Goal: Task Accomplishment & Management: Manage account settings

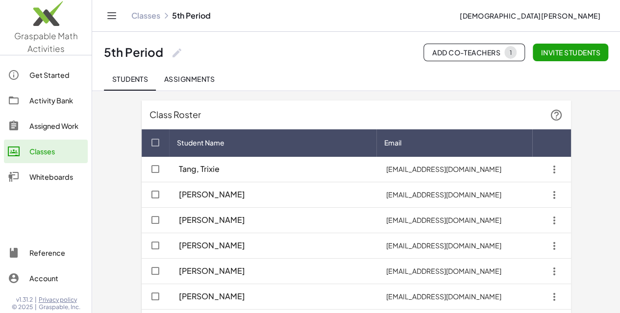
click at [39, 153] on div "Classes" at bounding box center [56, 152] width 54 height 12
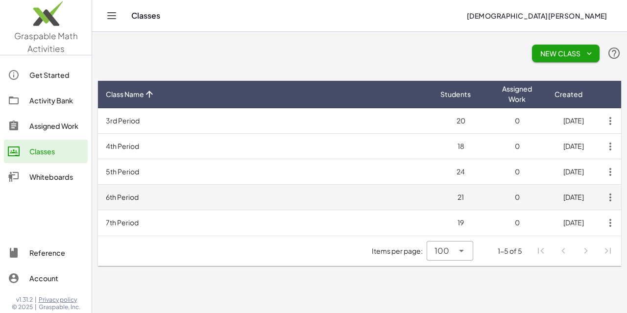
click at [163, 194] on td "6th Period" at bounding box center [265, 197] width 335 height 25
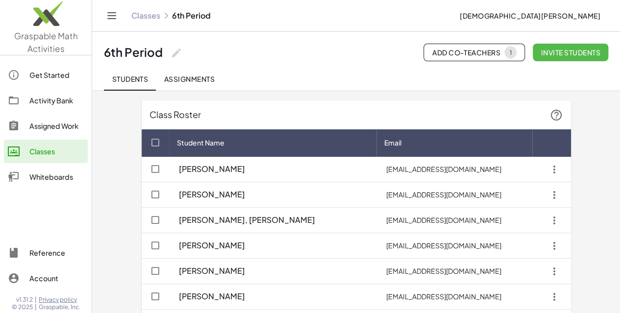
click at [579, 50] on span "Invite students" at bounding box center [570, 52] width 60 height 9
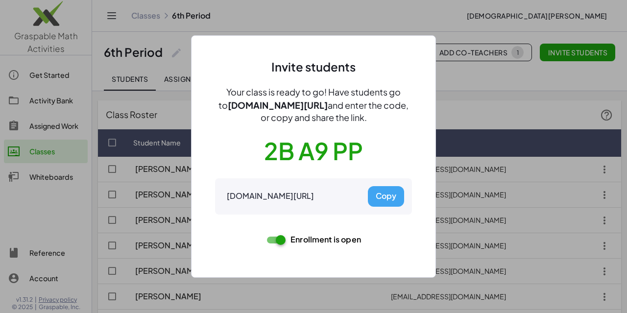
click at [451, 27] on div at bounding box center [313, 156] width 627 height 313
